Goal: Task Accomplishment & Management: Use online tool/utility

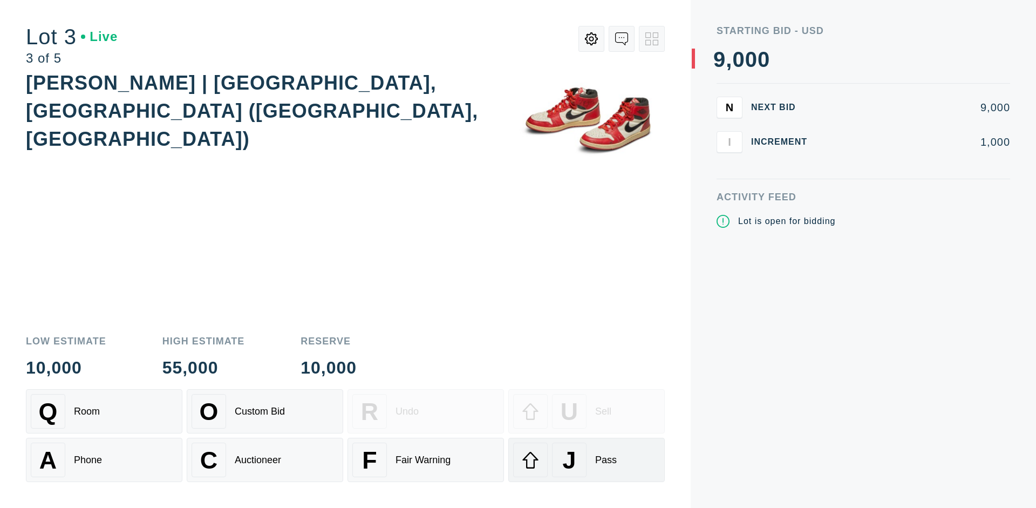
click at [586, 460] on div "J Pass" at bounding box center [586, 459] width 147 height 35
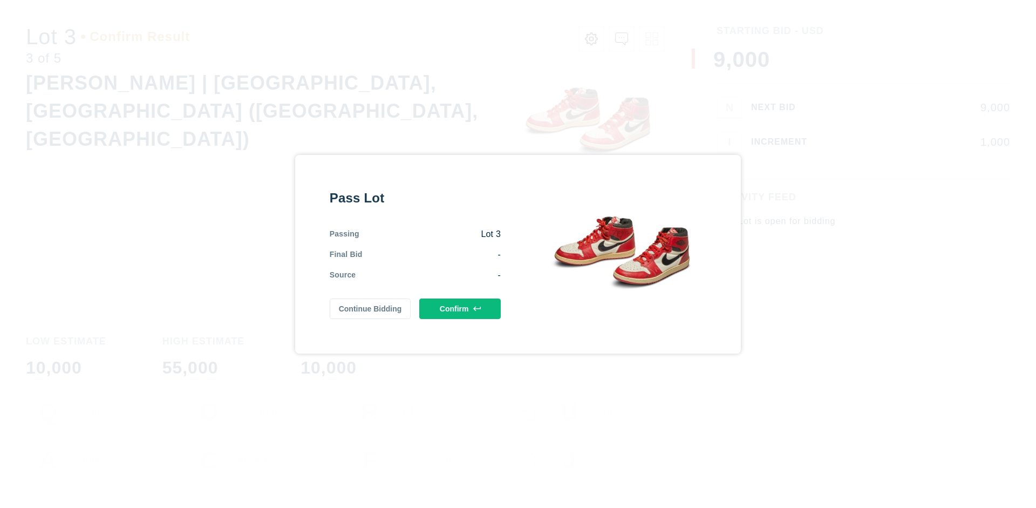
click at [460, 308] on button "Confirm" at bounding box center [459, 308] width 81 height 21
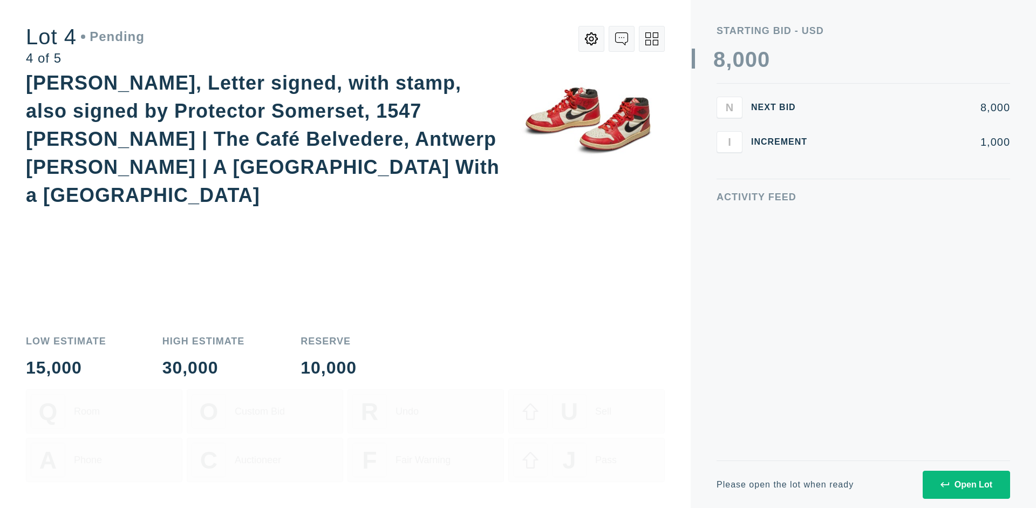
click at [652, 39] on icon at bounding box center [651, 38] width 13 height 13
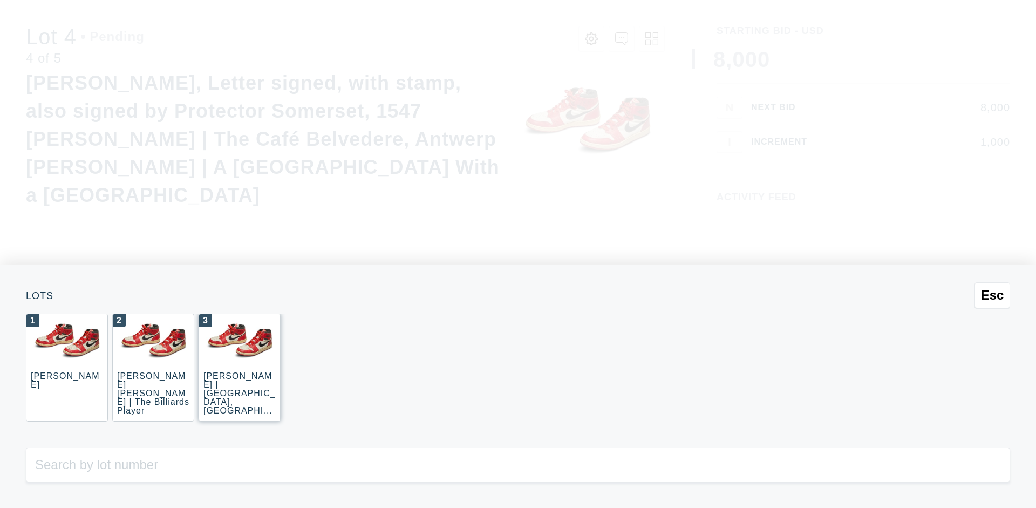
click at [240, 367] on div "3 JOAQUÍN SOROLLA | La Caleta, Málaga (La Caleta Beach, Málaga)" at bounding box center [240, 367] width 82 height 108
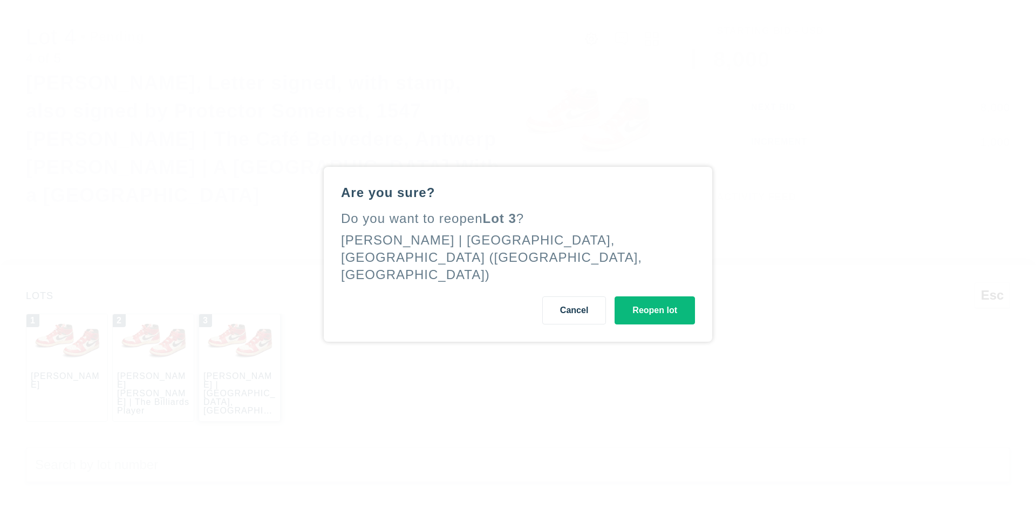
click at [654, 301] on button "Reopen lot" at bounding box center [654, 310] width 80 height 28
